Goal: Find specific fact

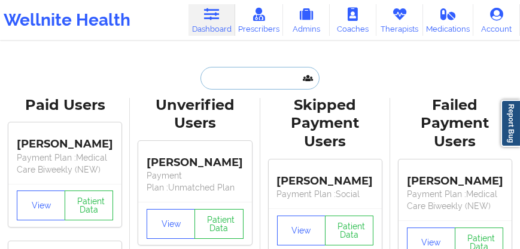
click at [238, 86] on input "text" at bounding box center [259, 78] width 118 height 23
paste input "[PERSON_NAME]"
type input "[PERSON_NAME]"
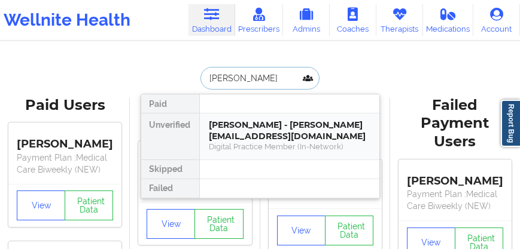
click at [241, 130] on div "[PERSON_NAME] - [PERSON_NAME][EMAIL_ADDRESS][DOMAIN_NAME]" at bounding box center [289, 131] width 160 height 22
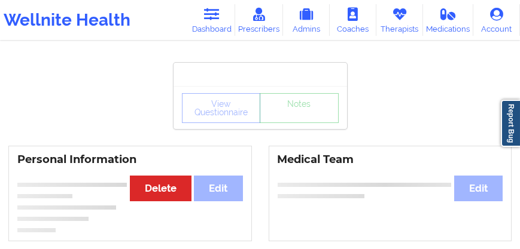
scroll to position [68, 0]
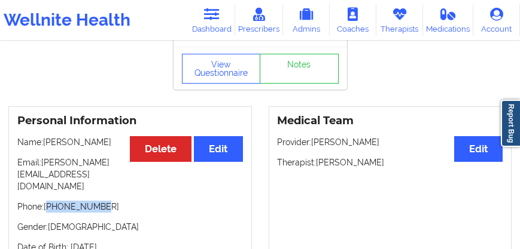
drag, startPoint x: 87, startPoint y: 207, endPoint x: 72, endPoint y: 183, distance: 28.2
click at [51, 205] on p "Phone: [PHONE_NUMBER]" at bounding box center [129, 207] width 225 height 12
copy p "17165332704"
click at [208, 23] on link "Dashboard" at bounding box center [211, 20] width 47 height 32
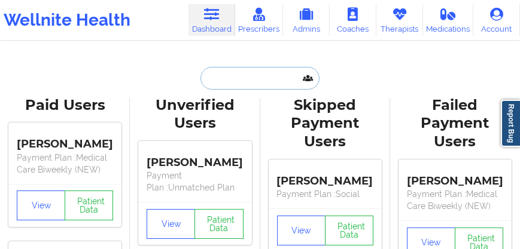
click at [233, 76] on input "text" at bounding box center [259, 78] width 118 height 23
paste input "[PERSON_NAME]"
type input "[PERSON_NAME]"
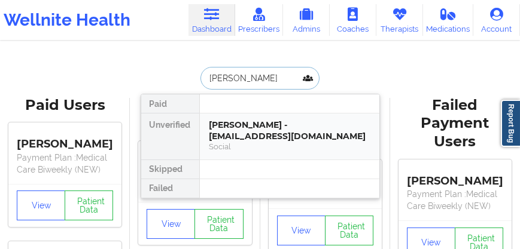
click at [234, 132] on div "[PERSON_NAME] - [EMAIL_ADDRESS][DOMAIN_NAME]" at bounding box center [289, 131] width 160 height 22
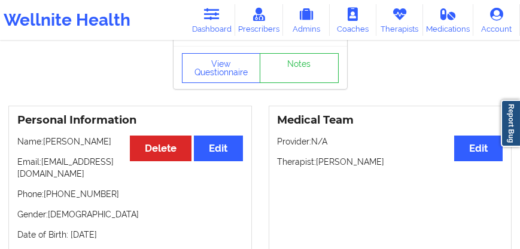
scroll to position [102, 0]
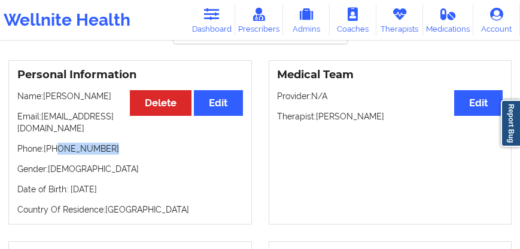
drag, startPoint x: 111, startPoint y: 154, endPoint x: 83, endPoint y: 116, distance: 47.5
click at [59, 153] on p "Phone: [PHONE_NUMBER]" at bounding box center [129, 149] width 225 height 12
drag, startPoint x: 52, startPoint y: 111, endPoint x: 74, endPoint y: 99, distance: 24.6
click at [74, 99] on p "Name: [PERSON_NAME]" at bounding box center [129, 96] width 225 height 12
copy p "[PERSON_NAME]"
